Goal: Information Seeking & Learning: Learn about a topic

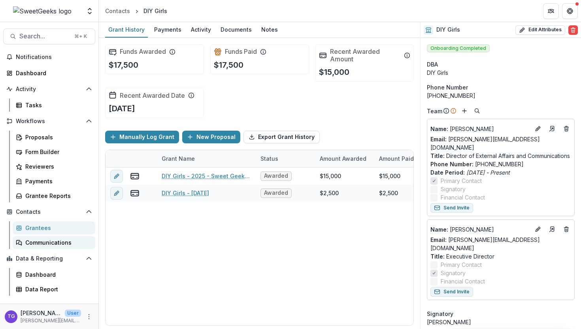
scroll to position [278, 0]
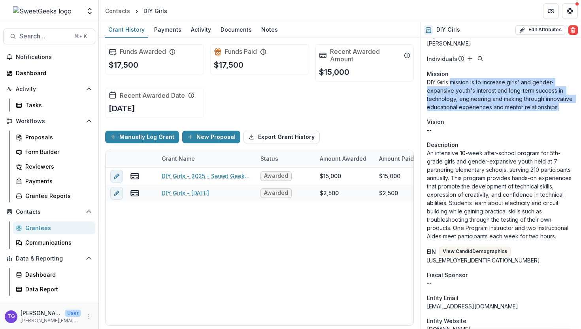
click at [41, 226] on div "Grantees" at bounding box center [57, 227] width 64 height 8
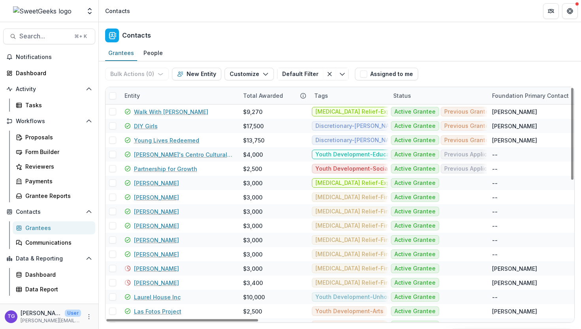
click at [150, 92] on div "Entity" at bounding box center [179, 95] width 119 height 17
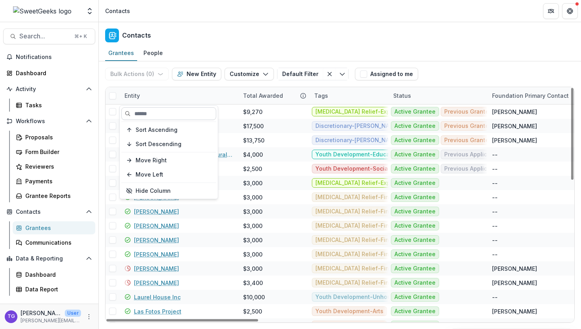
click at [146, 115] on input at bounding box center [168, 113] width 95 height 13
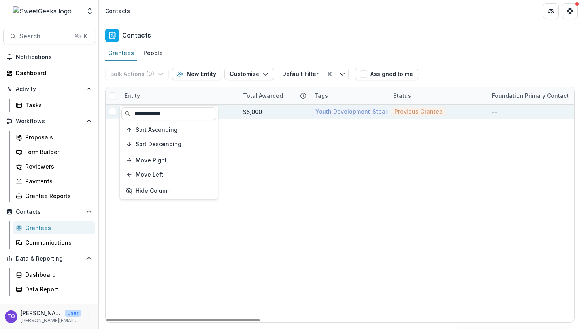
type input "**********"
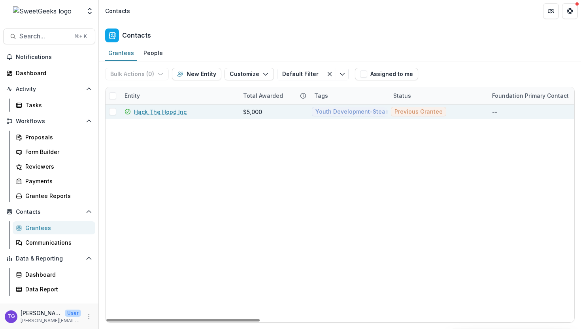
click at [247, 113] on div "$5,000" at bounding box center [252, 112] width 19 height 8
click at [163, 110] on link "Hack The Hood Inc" at bounding box center [160, 112] width 53 height 8
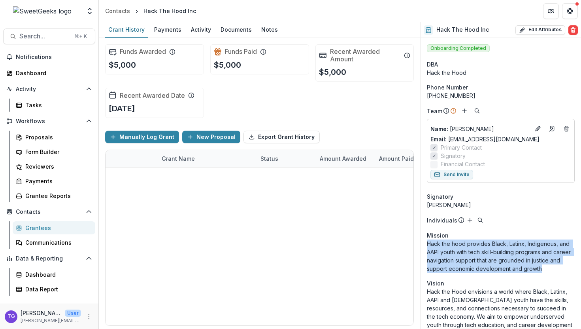
drag, startPoint x: 558, startPoint y: 269, endPoint x: 427, endPoint y: 242, distance: 133.2
click at [427, 242] on p "Hack the hood provides Black, Latinx, Indigenous, and AAPI youth with tech skil…" at bounding box center [501, 255] width 148 height 33
copy p "Hack the hood provides Black, Latinx, Indigenous, and AAPI youth with tech skil…"
